Goal: Information Seeking & Learning: Find contact information

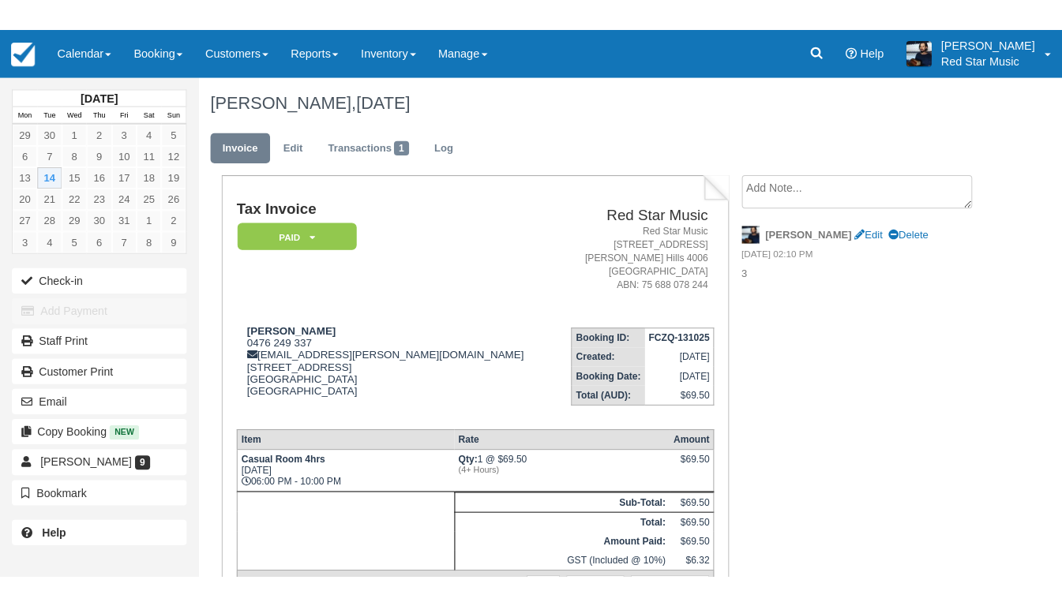
scroll to position [51, 0]
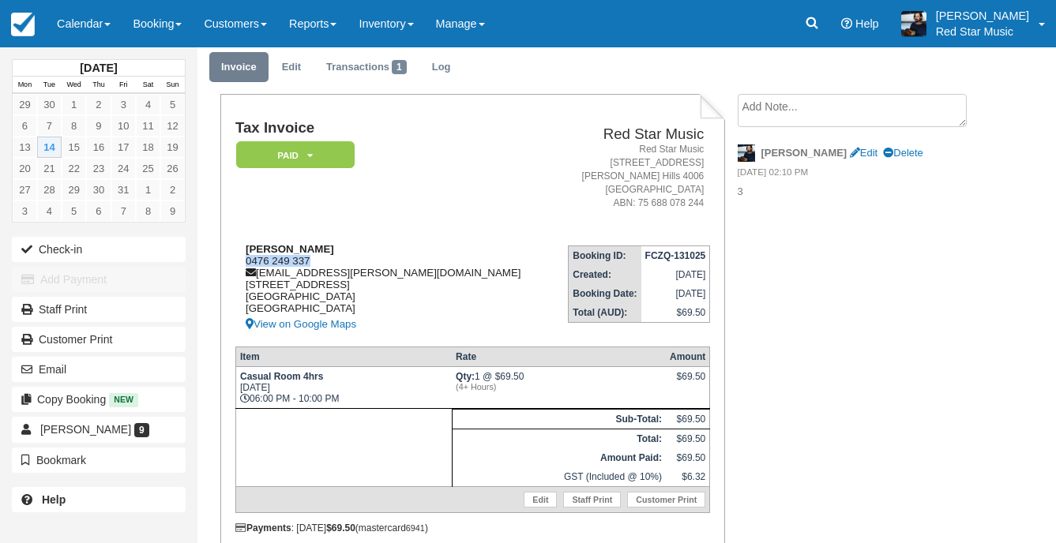
drag, startPoint x: 319, startPoint y: 257, endPoint x: 238, endPoint y: 261, distance: 80.6
click at [238, 261] on div "Jaedon McCulloch 0476 249 337 jaedon.mcculloch@gmail.com 65 Berwick Street, 1 F…" at bounding box center [393, 288] width 317 height 91
copy div "0476 249 337"
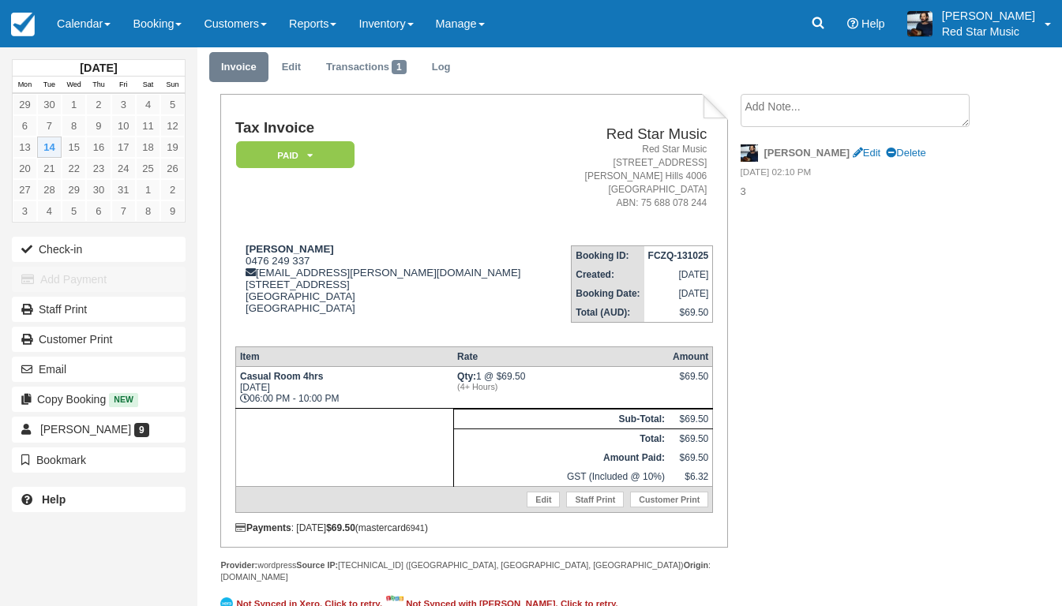
click at [584, 77] on ul "Invoice Edit Transactions 1 Log" at bounding box center [595, 70] width 773 height 47
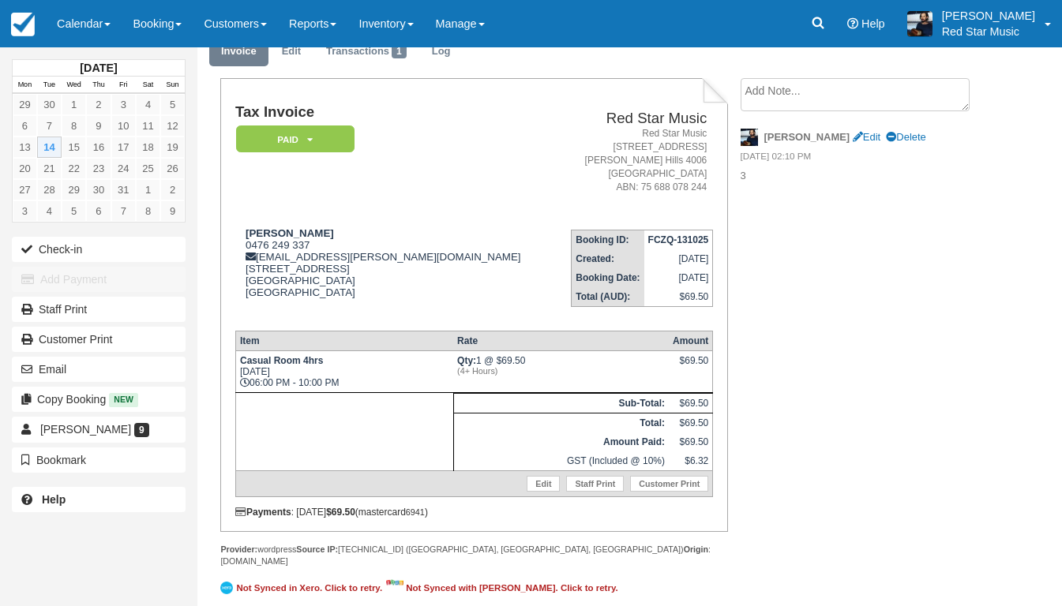
scroll to position [0, 0]
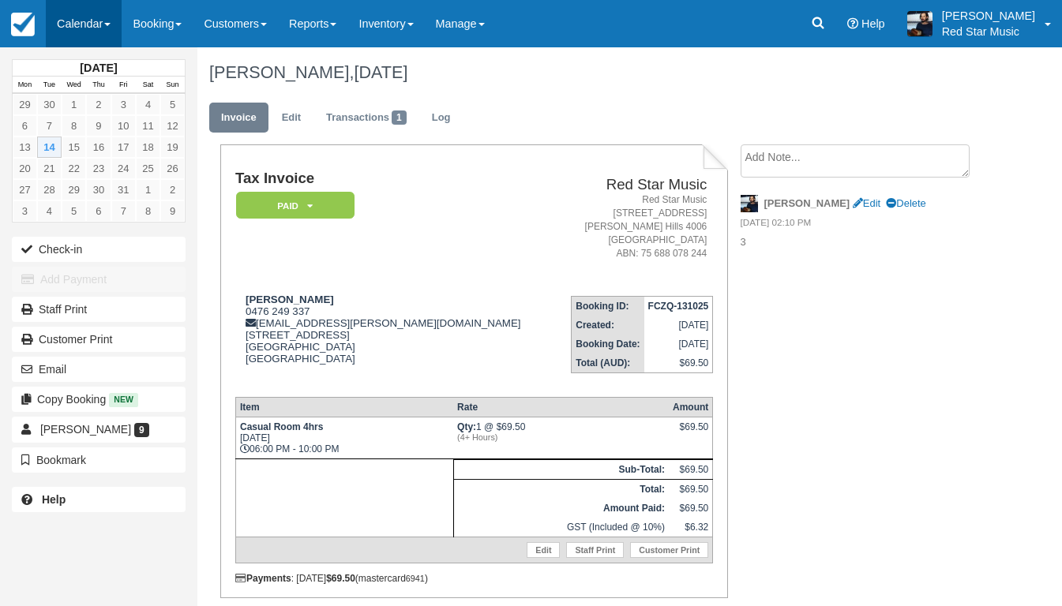
click at [78, 9] on link "Calendar" at bounding box center [84, 23] width 76 height 47
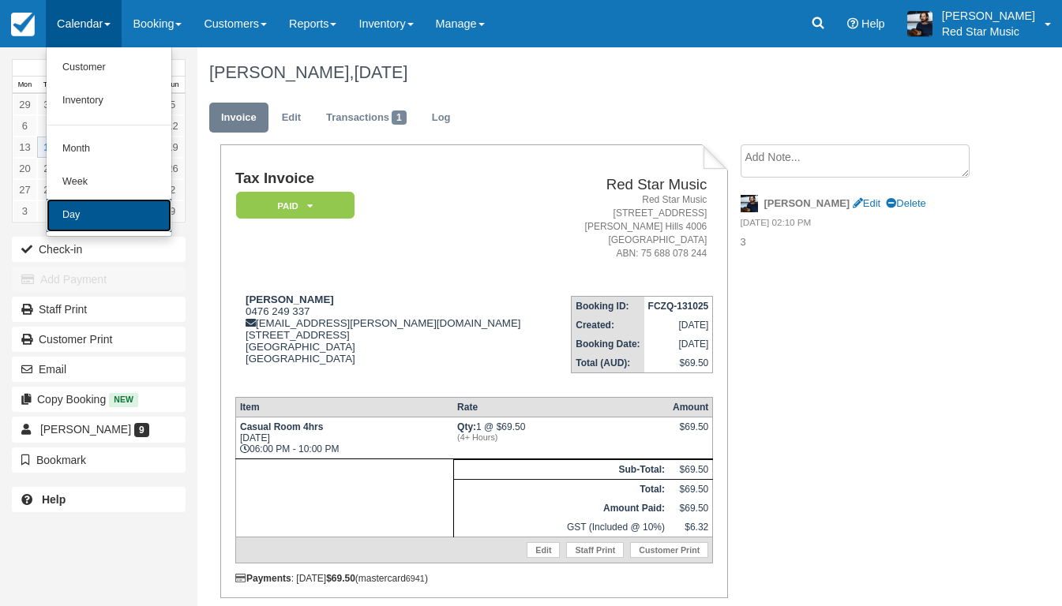
click at [84, 204] on link "Day" at bounding box center [109, 215] width 125 height 33
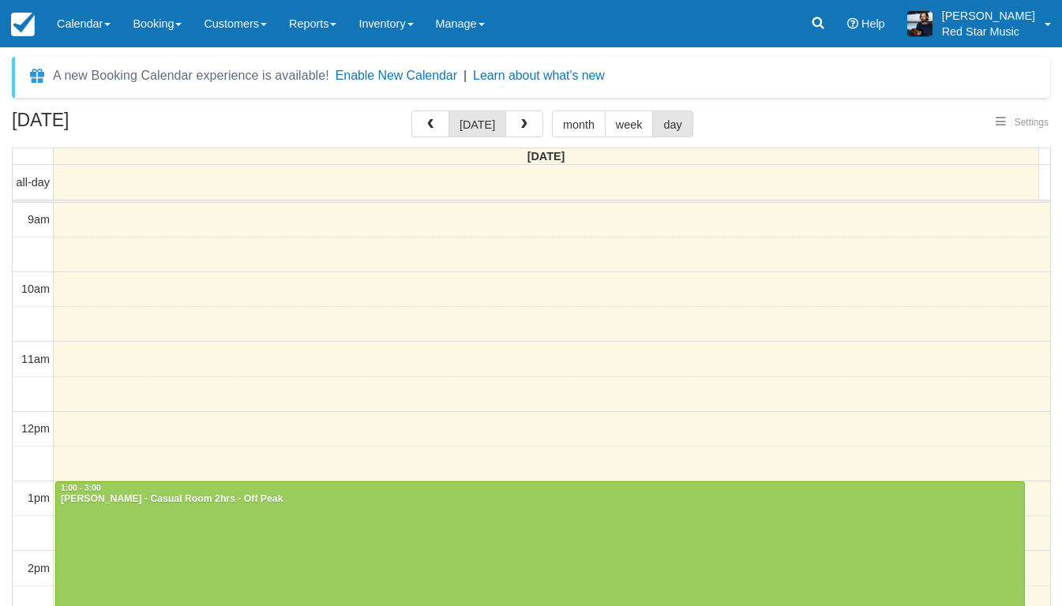
select select
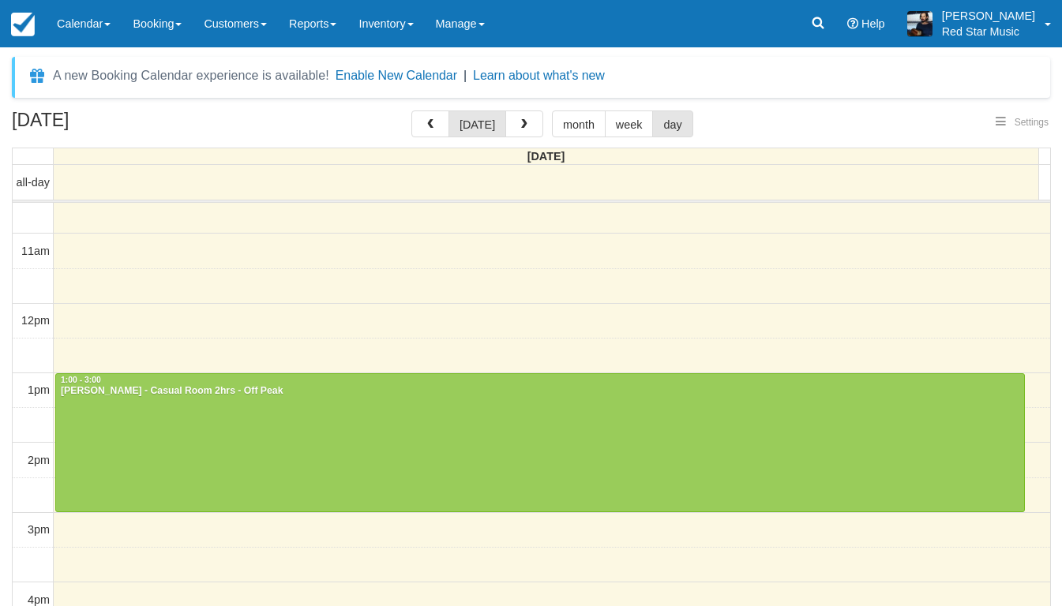
select select
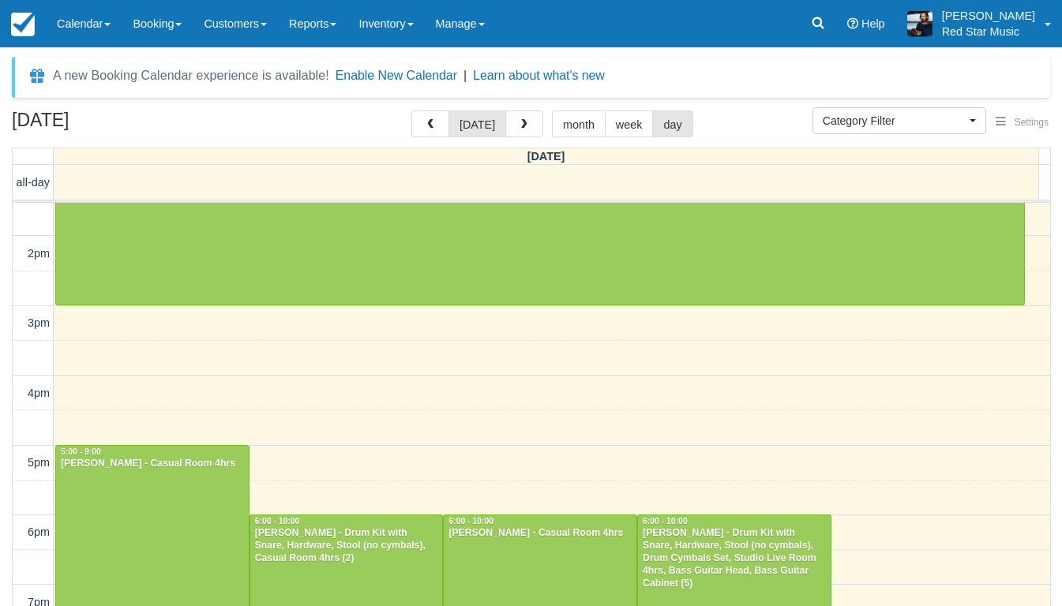
scroll to position [424, 0]
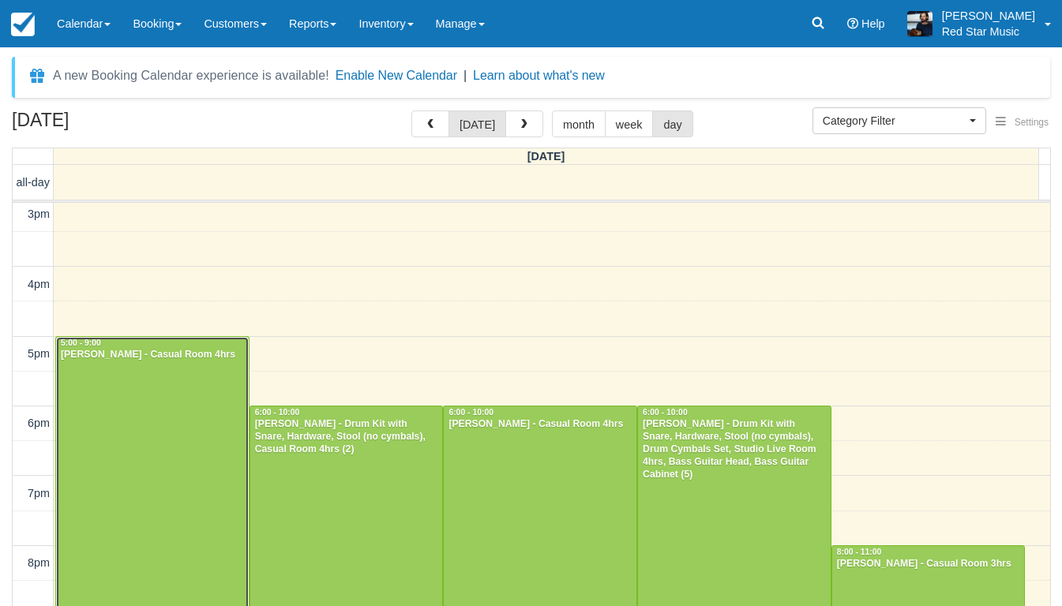
click at [171, 446] on div at bounding box center [152, 476] width 193 height 278
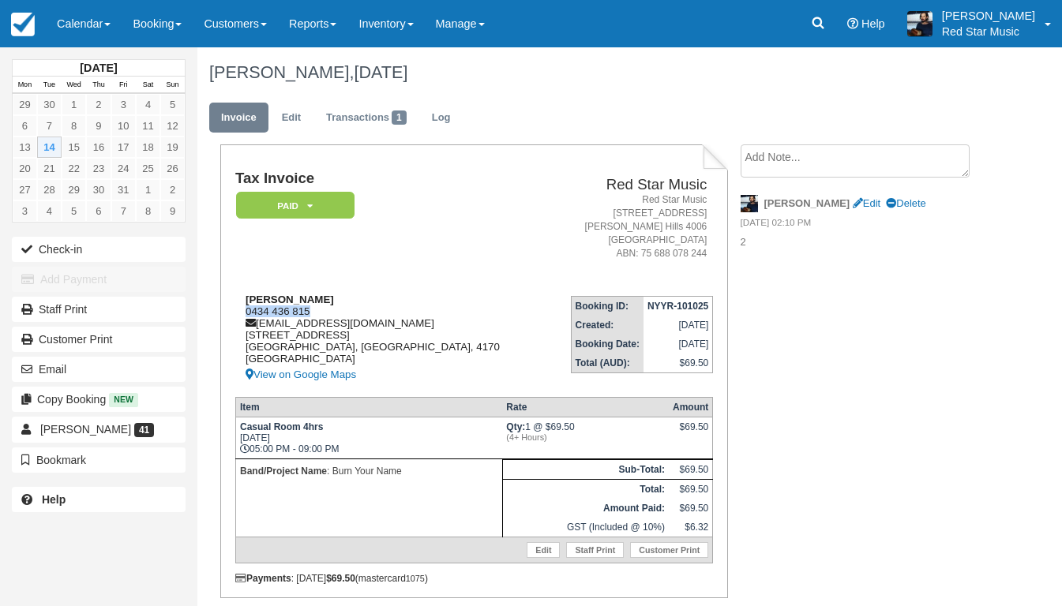
drag, startPoint x: 321, startPoint y: 307, endPoint x: 242, endPoint y: 315, distance: 78.6
click at [242, 315] on div "Anton Marentes 0434 436 815 lemontez97@gmail.com 24 Burrai Street Morningside B…" at bounding box center [390, 339] width 310 height 91
copy div "0434 436 815"
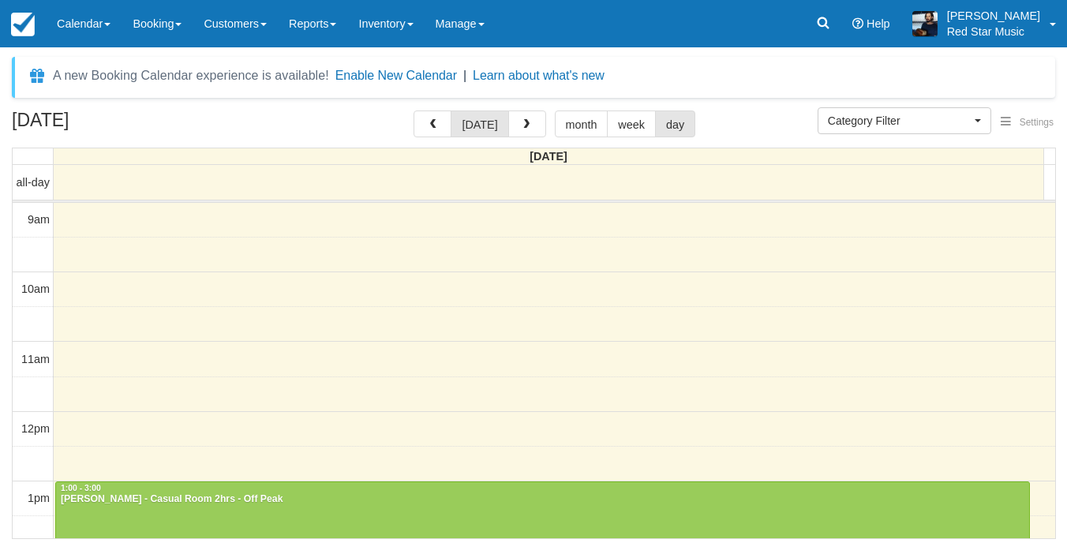
select select
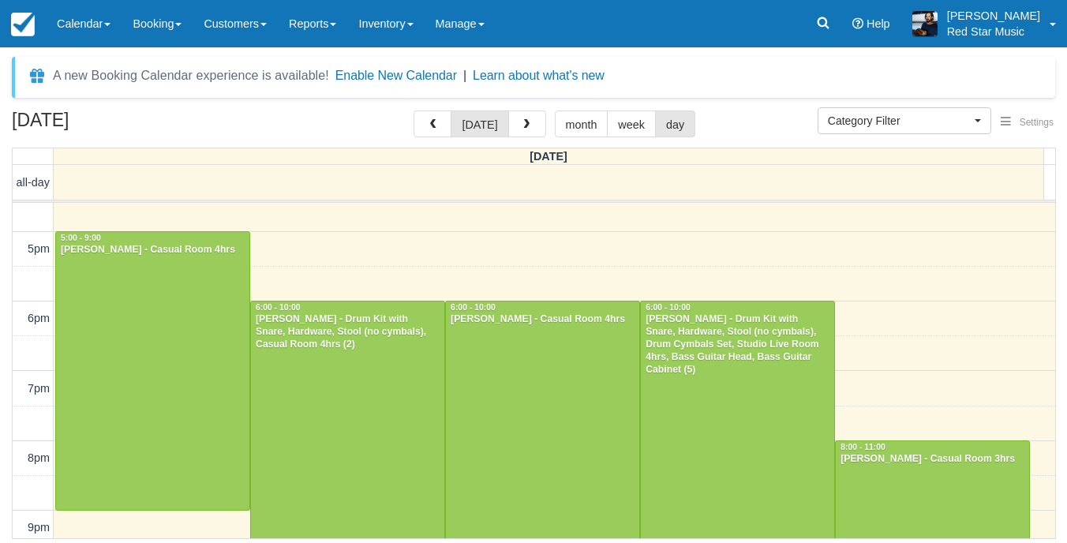
scroll to position [566, 0]
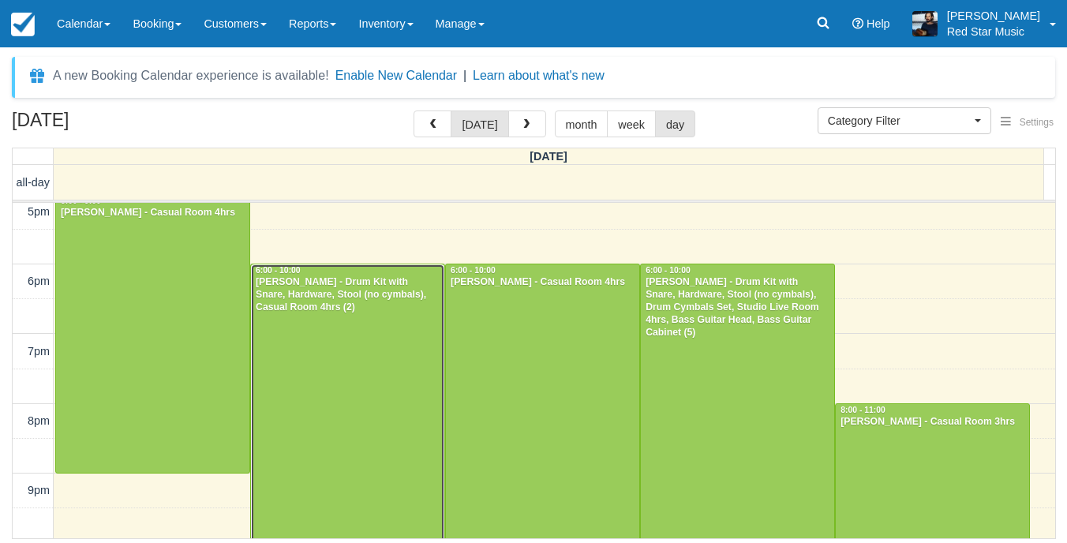
click at [353, 358] on div at bounding box center [347, 403] width 193 height 278
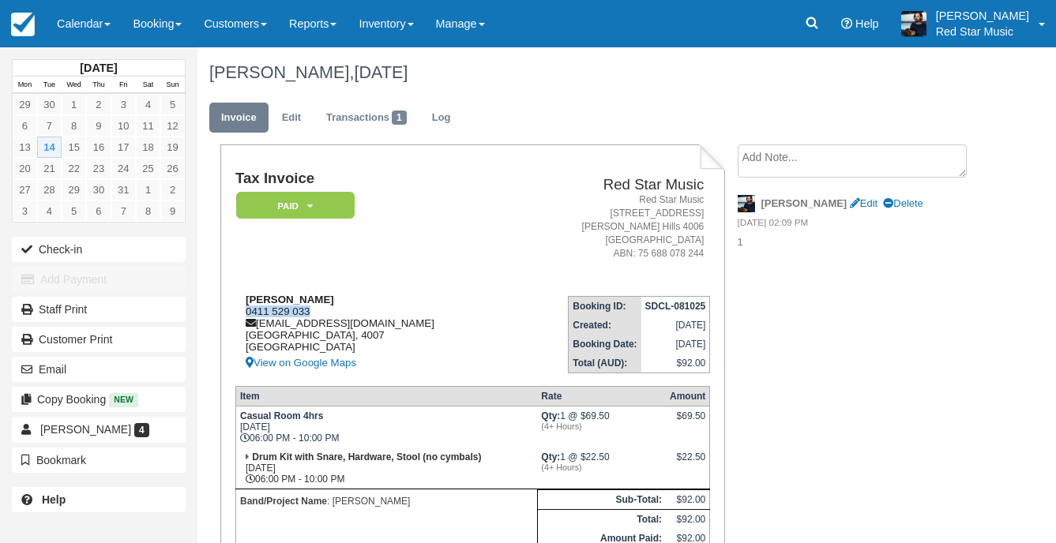
drag, startPoint x: 317, startPoint y: 309, endPoint x: 245, endPoint y: 309, distance: 72.6
click at [245, 309] on div "Guillermo Mata 0411 529 033 gmatad@gmail.com Queensland, 4007 Australia View on…" at bounding box center [373, 333] width 277 height 79
copy div "0411 529 033"
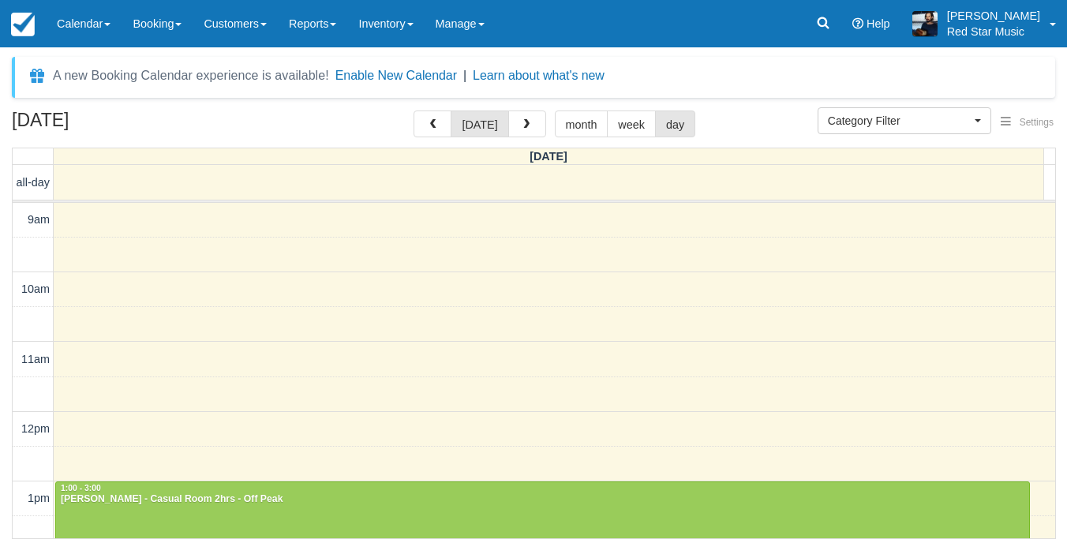
select select
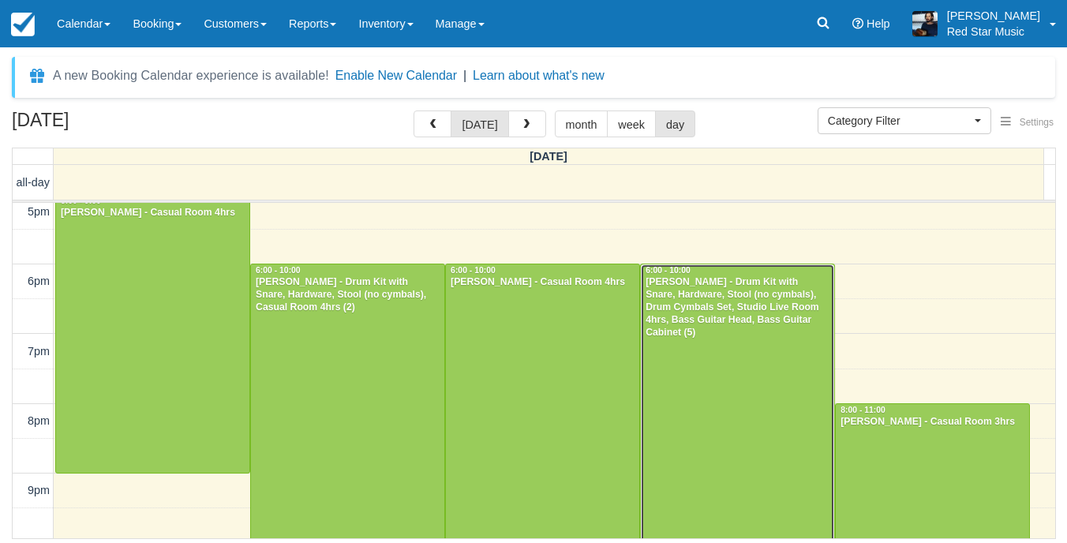
click at [684, 348] on div at bounding box center [737, 403] width 193 height 278
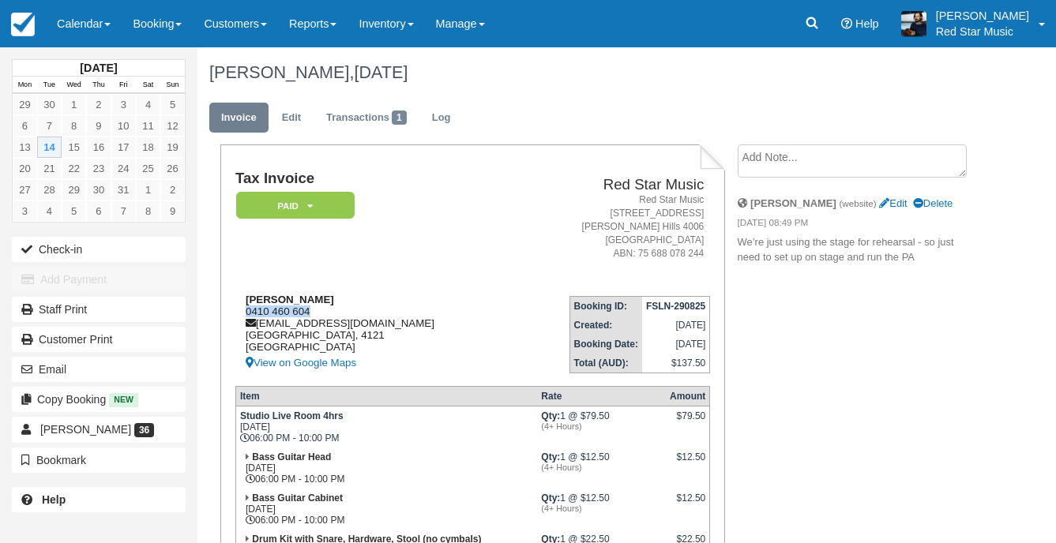
drag, startPoint x: 314, startPoint y: 306, endPoint x: 246, endPoint y: 313, distance: 68.2
click at [246, 313] on div "Sarah Greig 0410 460 604 snicol@kpmg.com.au South Australia, 4121 Australia Vie…" at bounding box center [374, 333] width 278 height 79
copy div "0410 460 604"
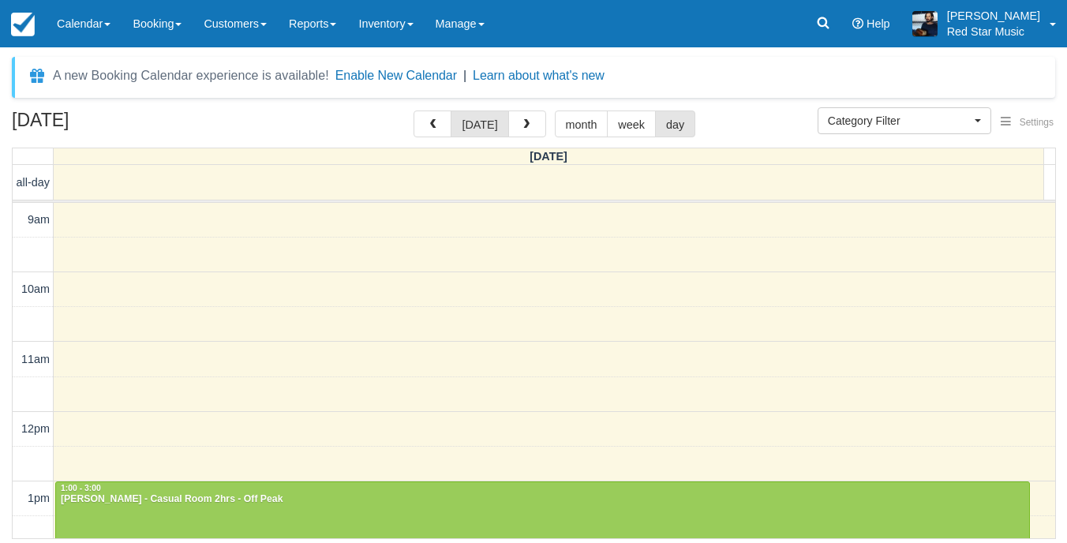
select select
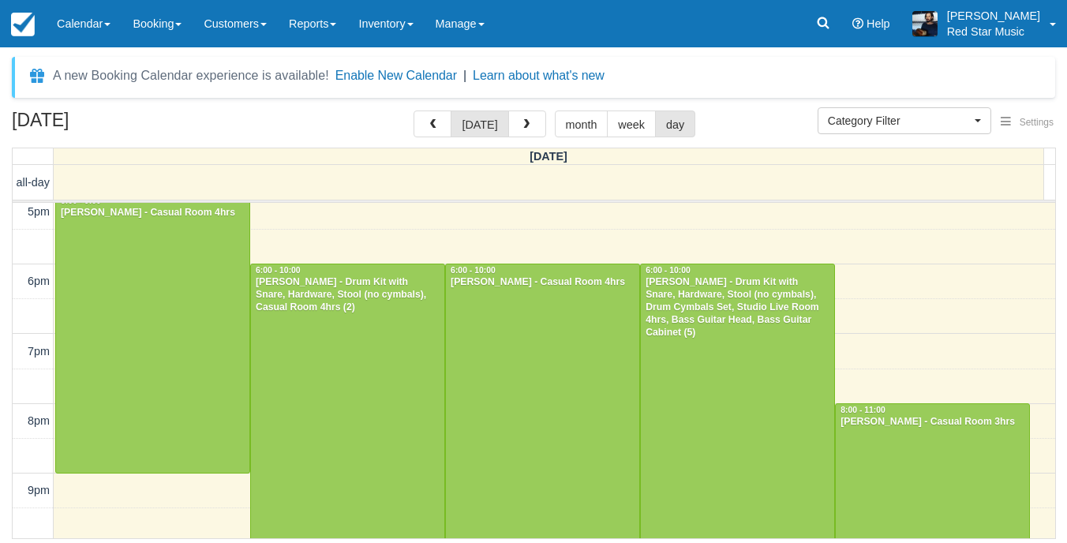
scroll to position [640, 0]
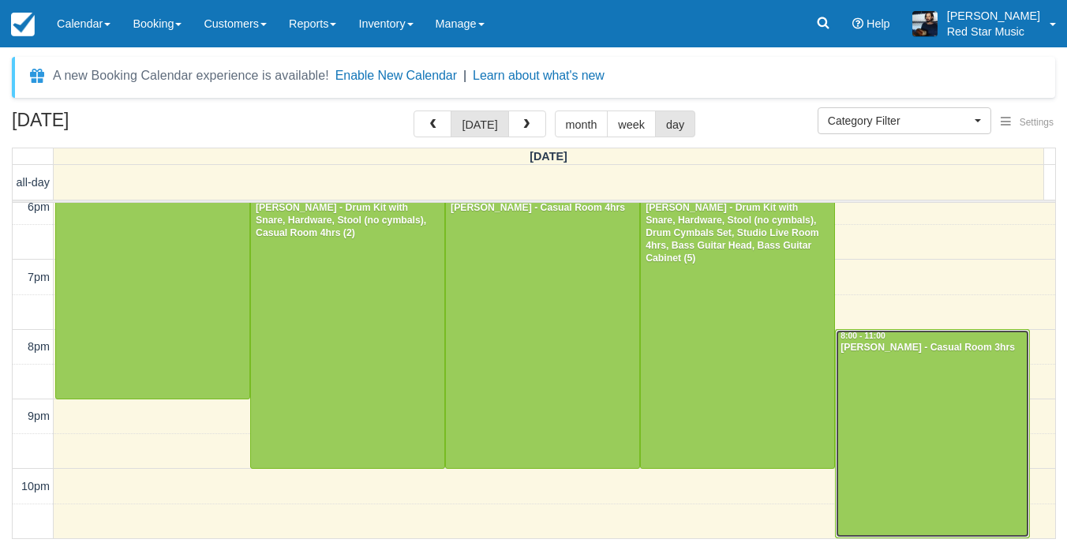
click at [915, 411] on div at bounding box center [932, 434] width 193 height 208
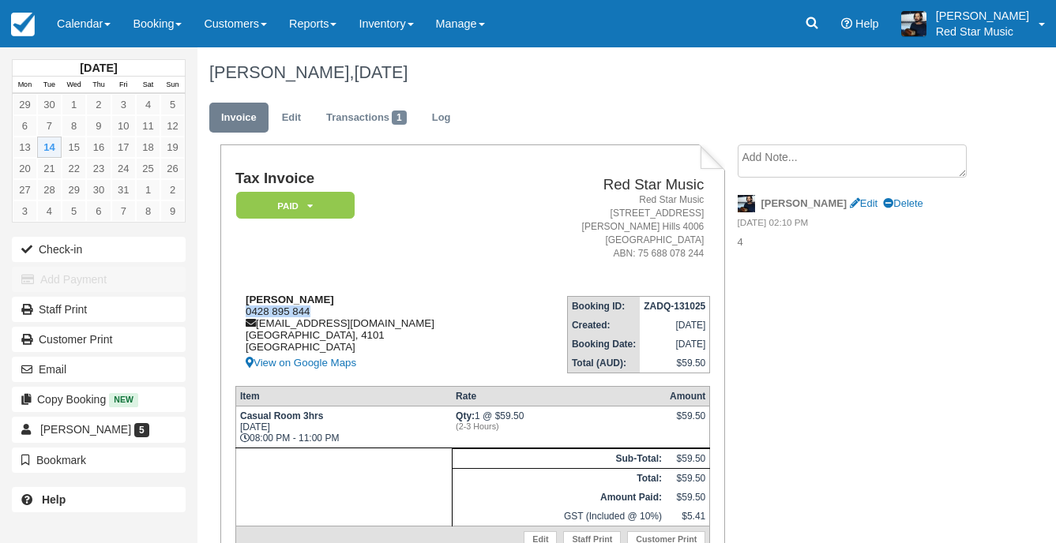
drag, startPoint x: 316, startPoint y: 306, endPoint x: 239, endPoint y: 309, distance: 76.7
click at [239, 309] on div "Harry Lamb 0428 895 844 hello@harrylambmusic.com Victoria, 4101 Australia View …" at bounding box center [373, 333] width 276 height 79
copy div "0428 895 844"
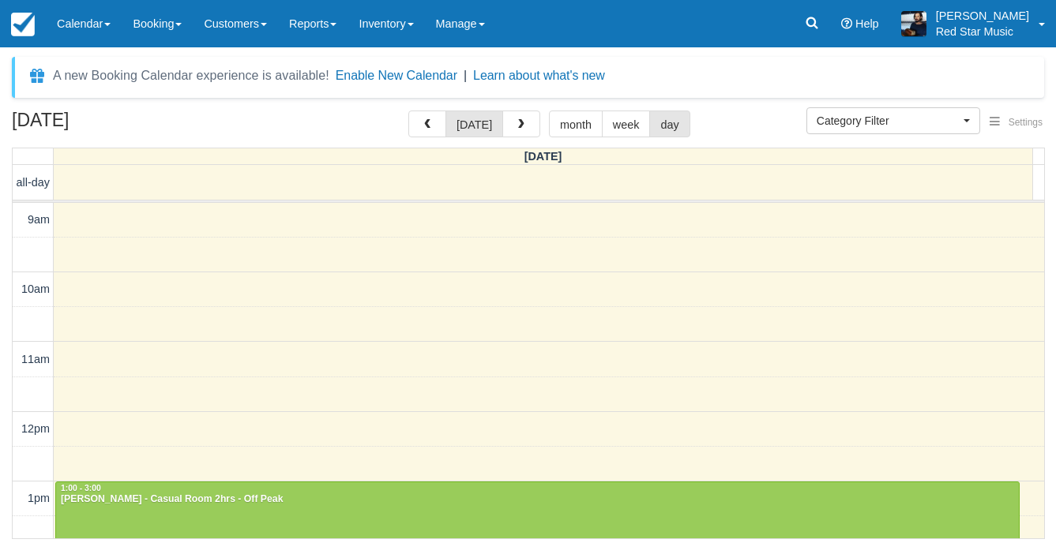
select select
